Goal: Information Seeking & Learning: Learn about a topic

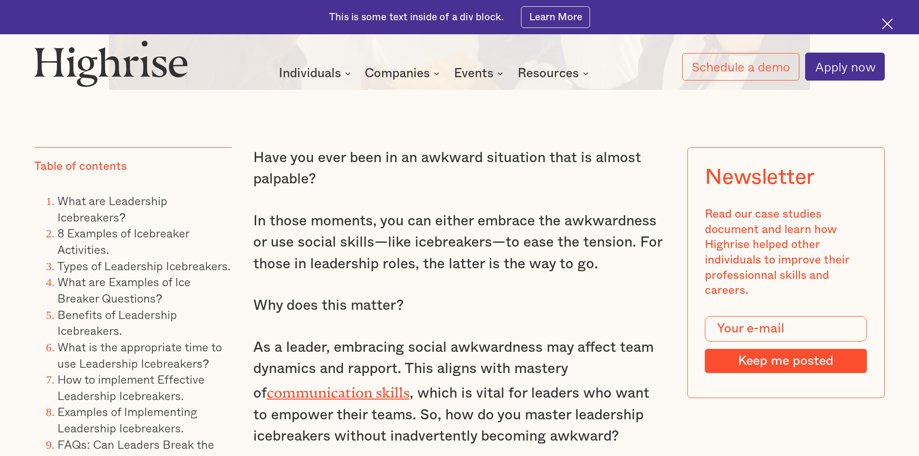
scroll to position [917, 0]
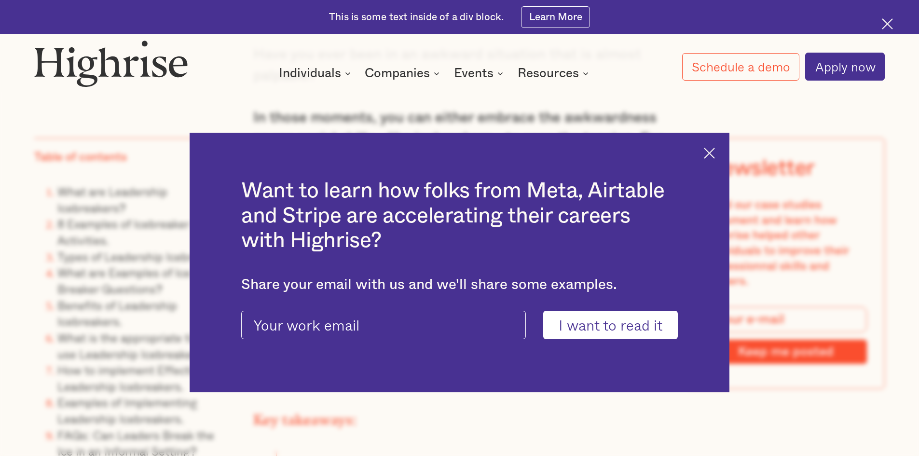
click at [715, 154] on img at bounding box center [709, 153] width 11 height 11
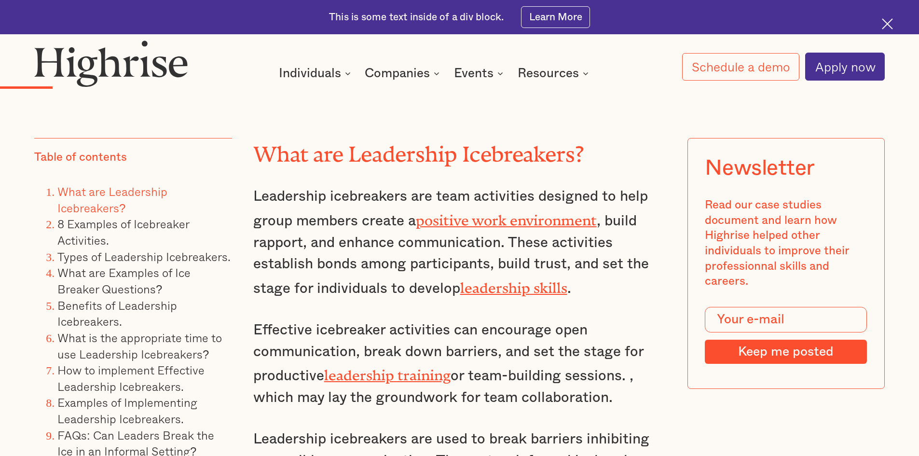
scroll to position [1930, 0]
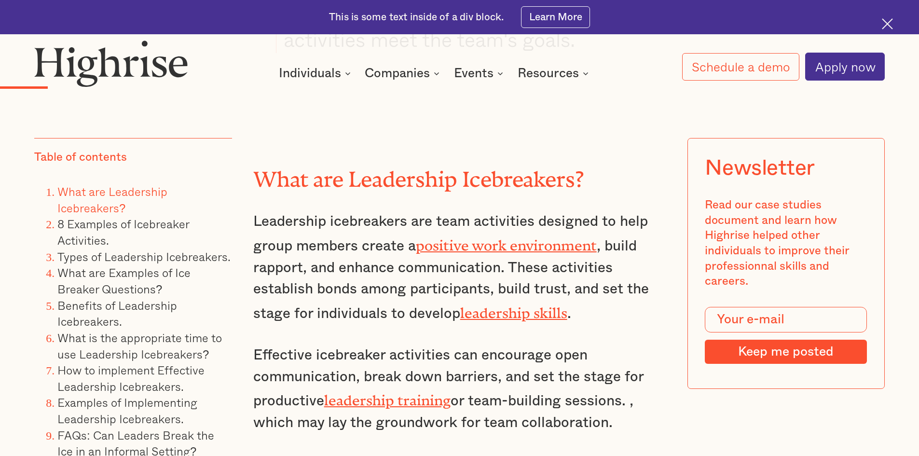
click at [484, 314] on link "leadership skills" at bounding box center [513, 309] width 107 height 9
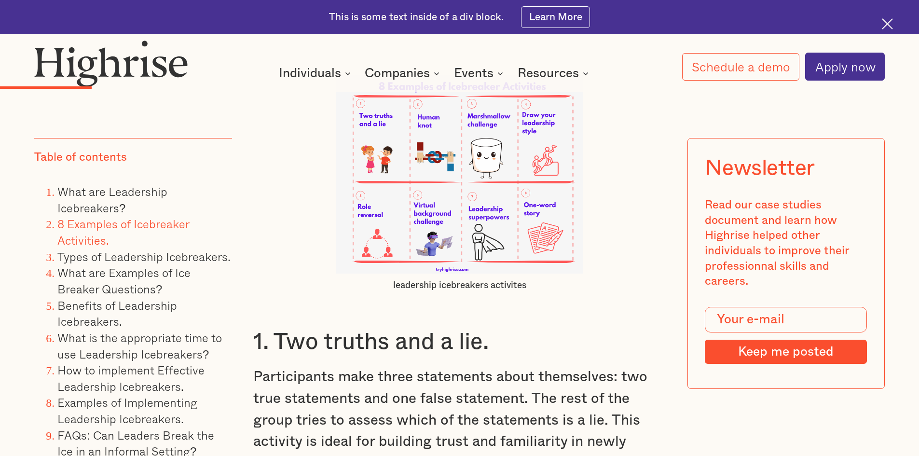
scroll to position [2558, 0]
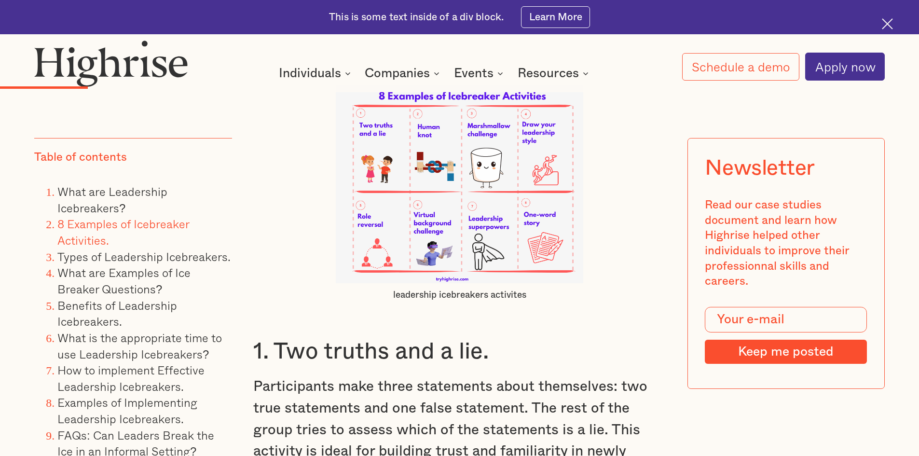
click at [530, 221] on img at bounding box center [460, 184] width 248 height 198
click at [543, 253] on img at bounding box center [460, 184] width 248 height 198
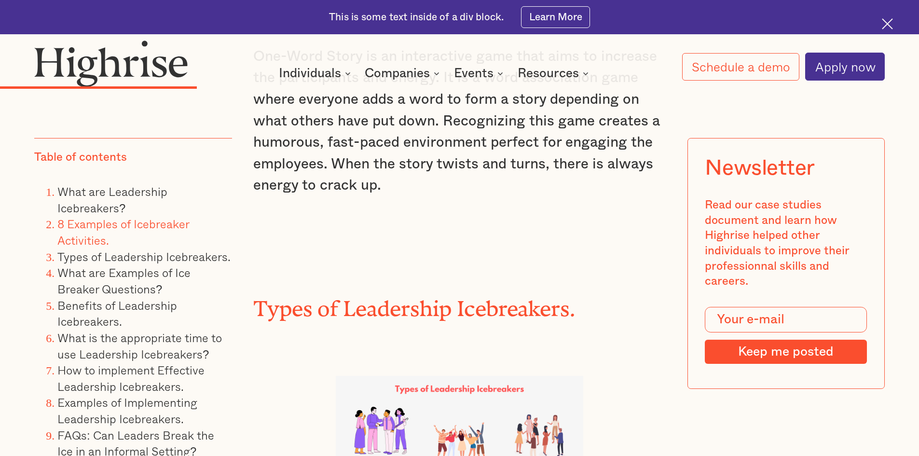
scroll to position [4391, 0]
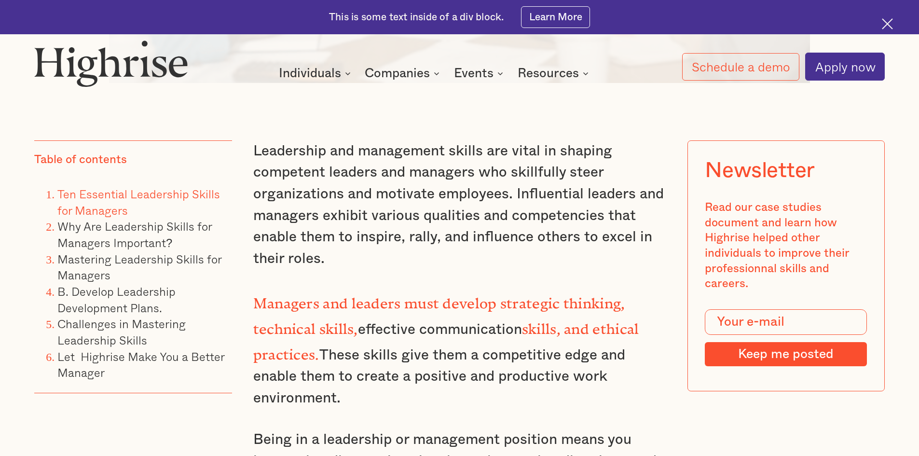
scroll to position [531, 0]
